Goal: Navigation & Orientation: Find specific page/section

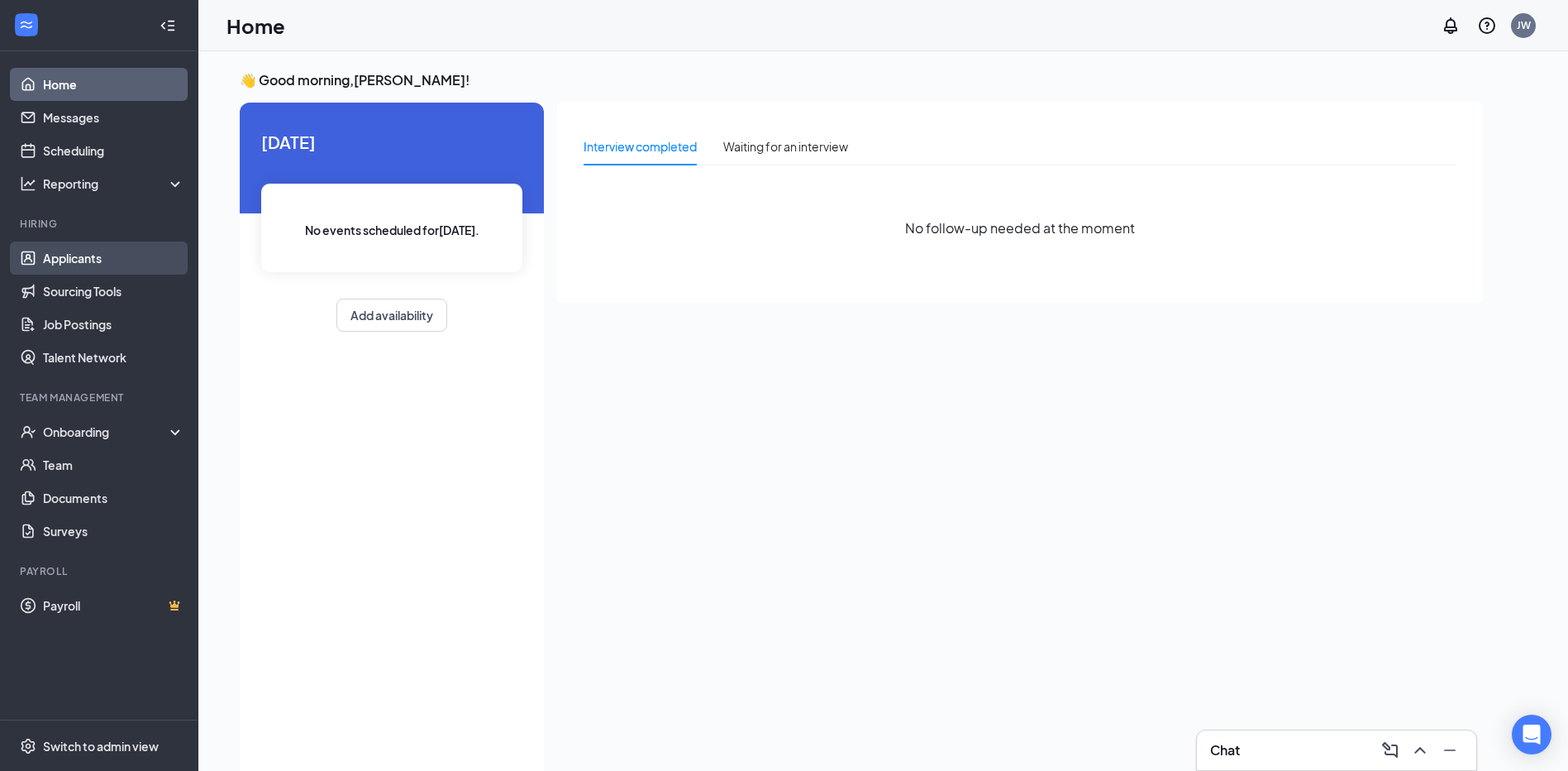
click at [73, 263] on link "Applicants" at bounding box center [113, 258] width 142 height 33
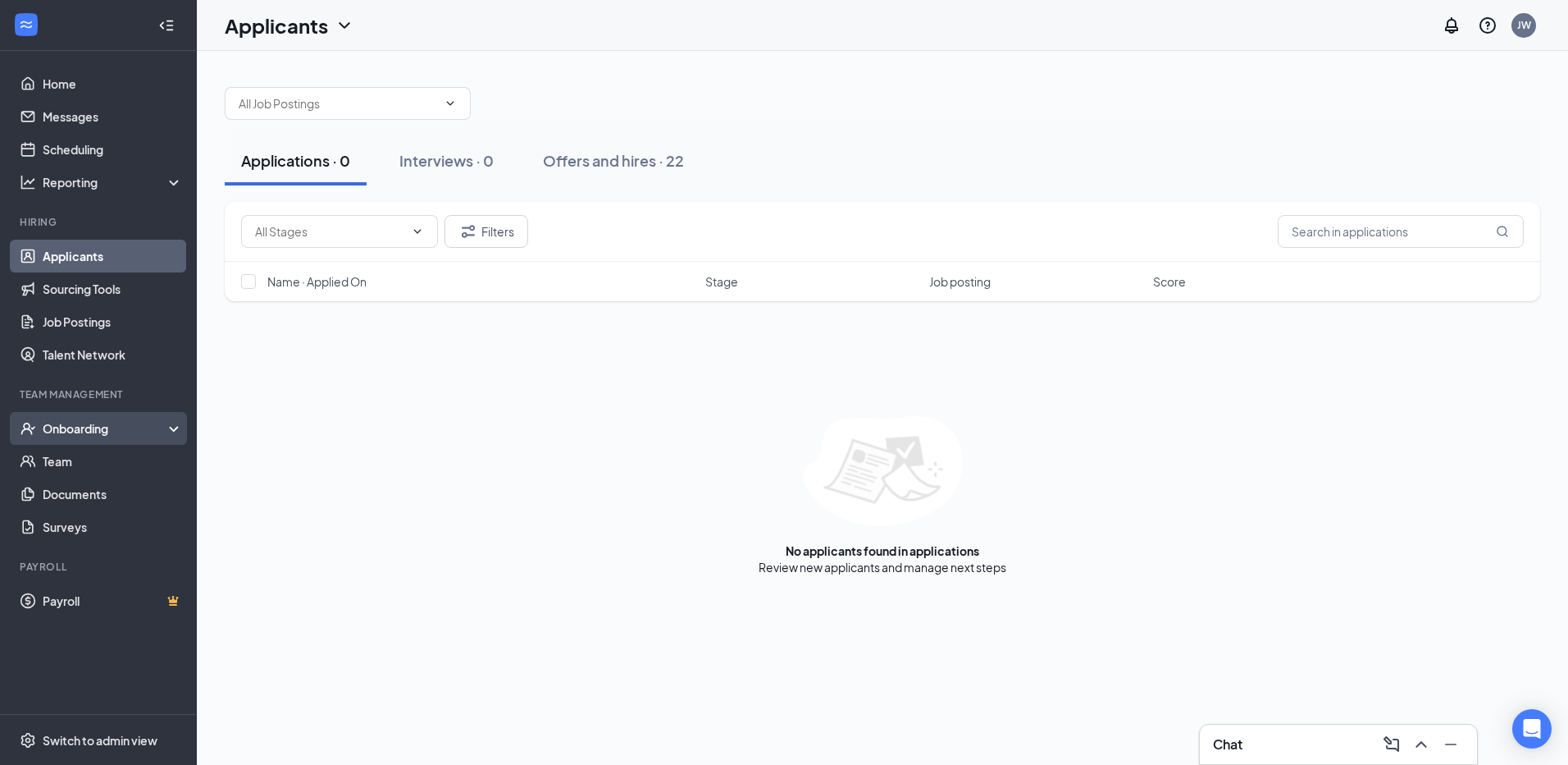
click at [102, 429] on div "Onboarding" at bounding box center [106, 429] width 127 height 17
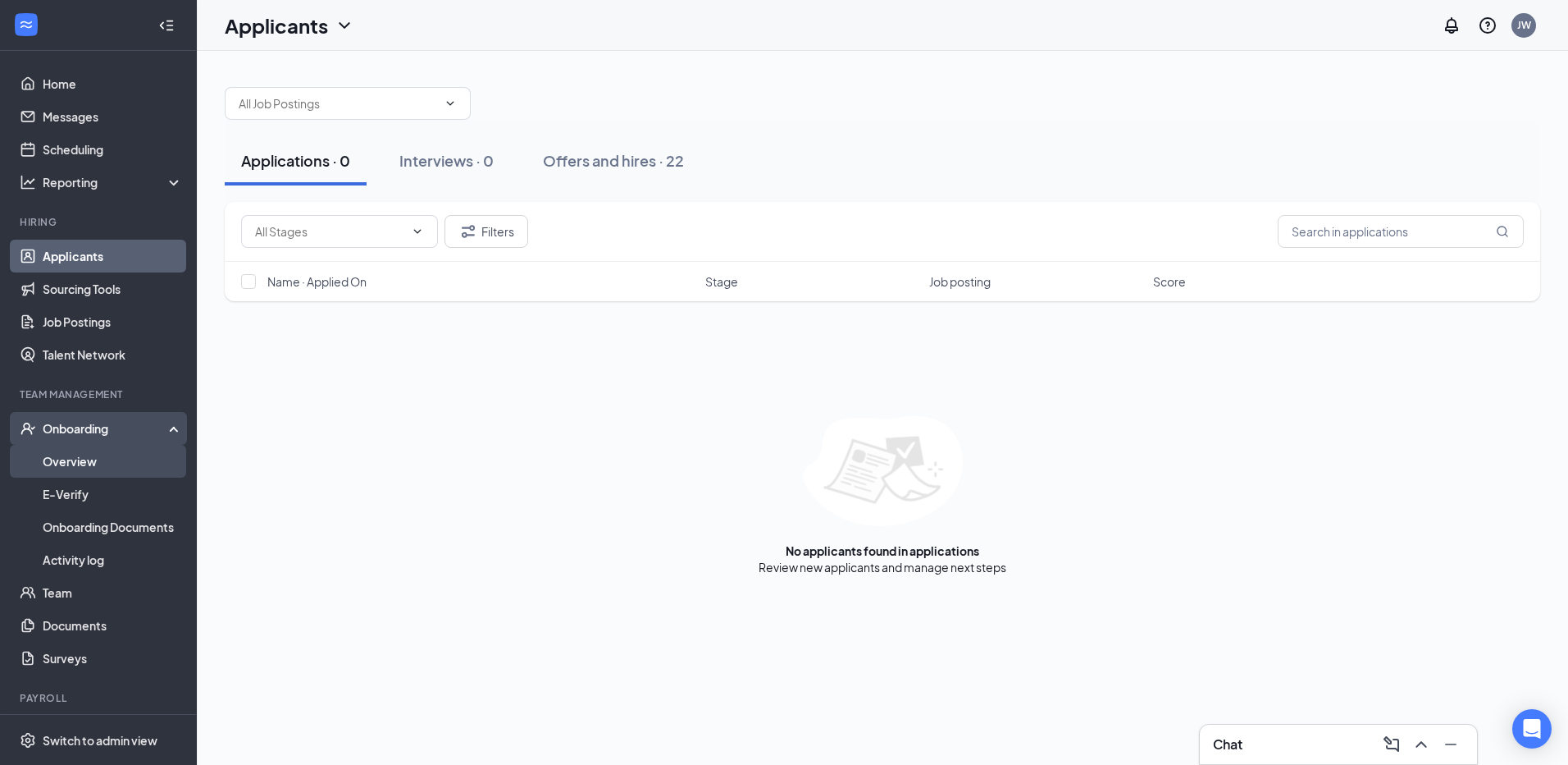
drag, startPoint x: 101, startPoint y: 455, endPoint x: 107, endPoint y: 450, distance: 7.8
click at [102, 455] on link "Overview" at bounding box center [112, 460] width 141 height 32
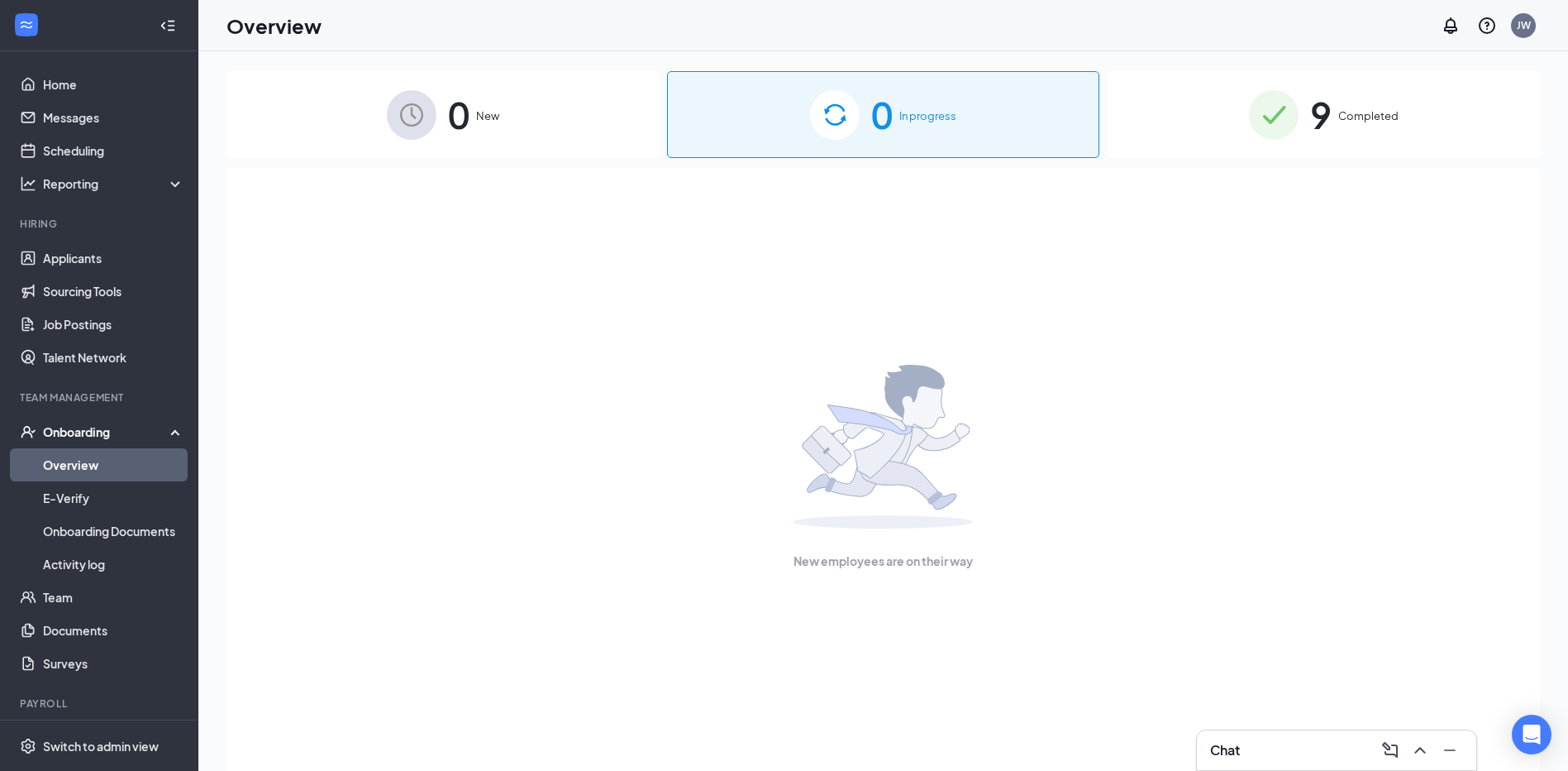
click at [563, 105] on div "0 New" at bounding box center [442, 114] width 432 height 86
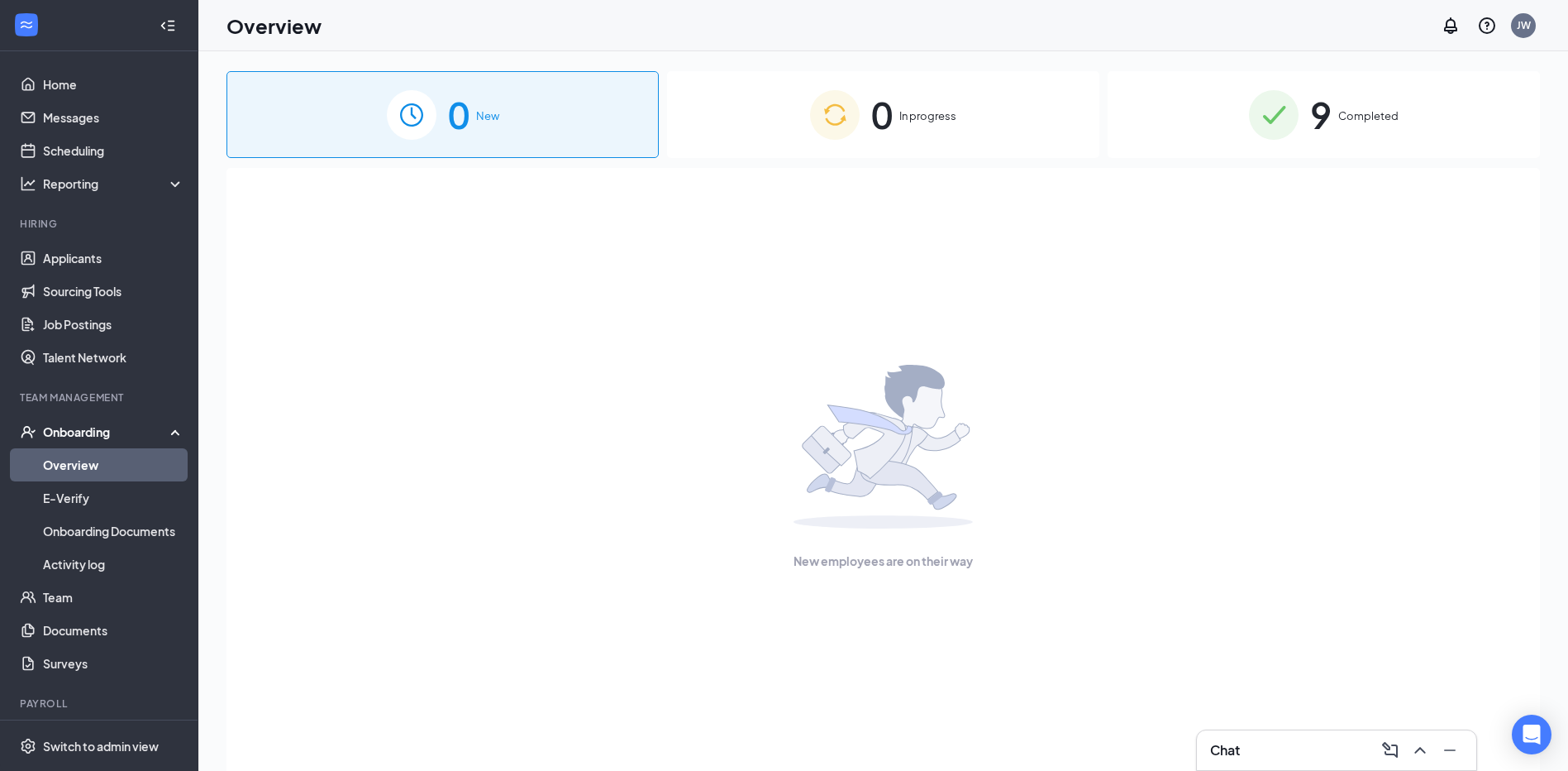
click at [1336, 129] on div "9 Completed" at bounding box center [1323, 114] width 432 height 86
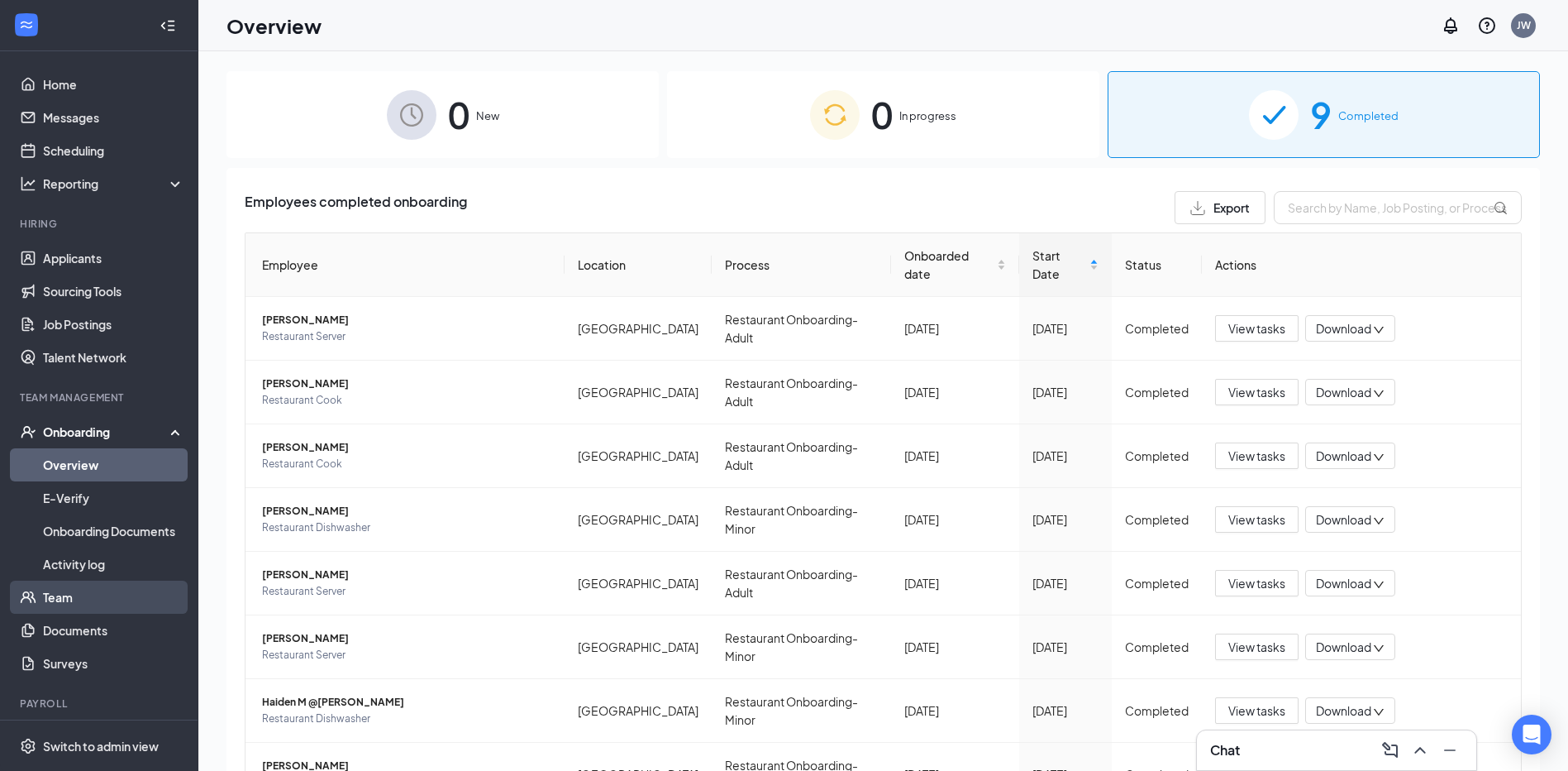
click at [93, 593] on link "Team" at bounding box center [113, 596] width 142 height 33
